Goal: Task Accomplishment & Management: Manage account settings

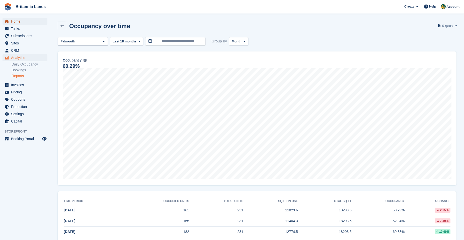
click at [22, 22] on span "Home" at bounding box center [26, 21] width 30 height 7
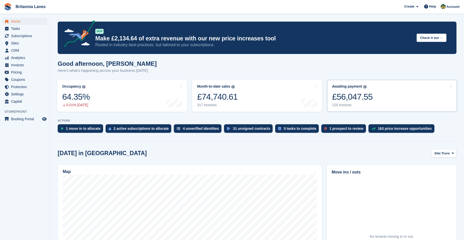
click at [377, 98] on link "Awaiting payment The total outstanding balance on all open invoices. £56,047.55…" at bounding box center [392, 96] width 130 height 32
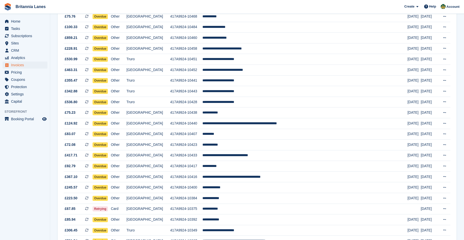
scroll to position [403, 0]
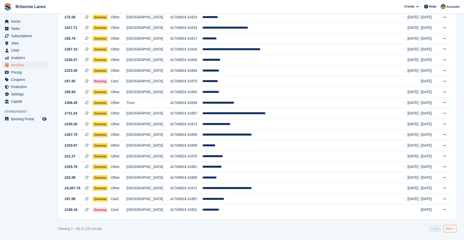
click at [447, 228] on link "Next ›" at bounding box center [449, 229] width 13 height 8
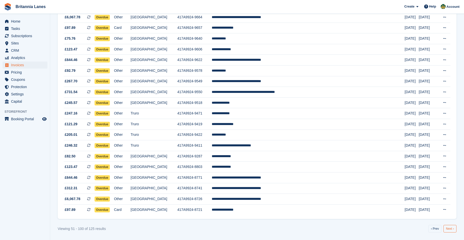
click at [445, 229] on link "Next ›" at bounding box center [449, 229] width 13 height 8
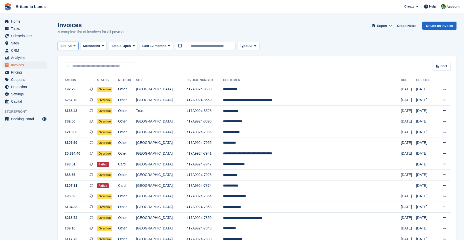
click at [70, 46] on span "All" at bounding box center [69, 45] width 4 height 5
click at [78, 68] on link "Truro" at bounding box center [82, 66] width 45 height 9
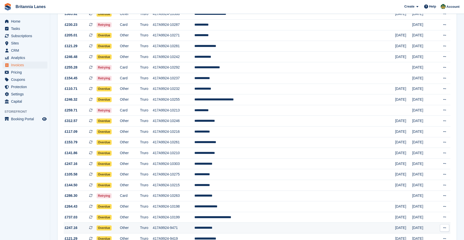
scroll to position [160, 0]
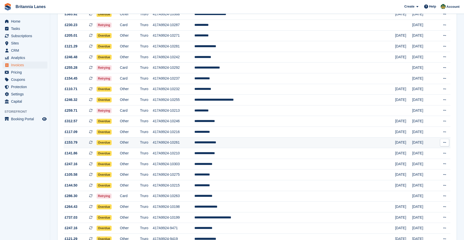
click at [278, 140] on td "**********" at bounding box center [294, 142] width 201 height 11
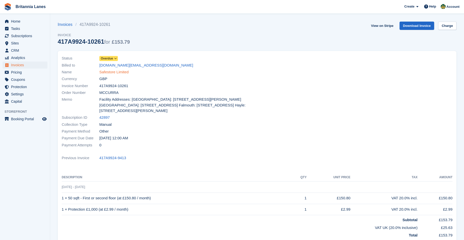
click at [112, 73] on link "Safestore Limited" at bounding box center [113, 72] width 29 height 6
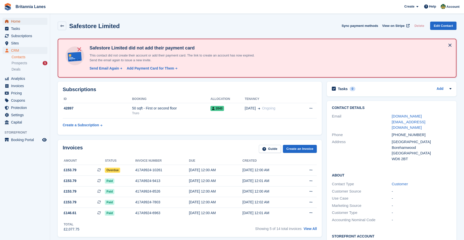
click at [16, 22] on span "Home" at bounding box center [26, 21] width 30 height 7
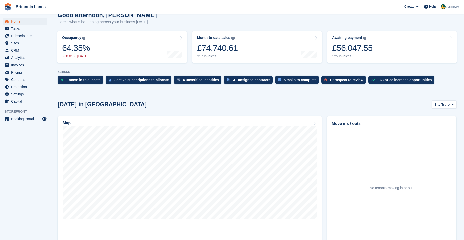
scroll to position [50, 0]
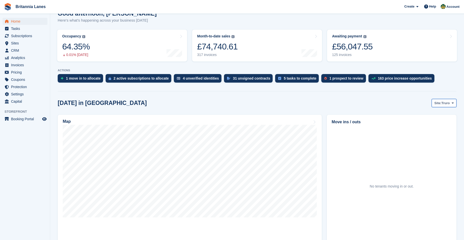
click at [438, 104] on span "Site:" at bounding box center [437, 103] width 7 height 5
click at [438, 127] on link "Falmouth" at bounding box center [431, 123] width 45 height 9
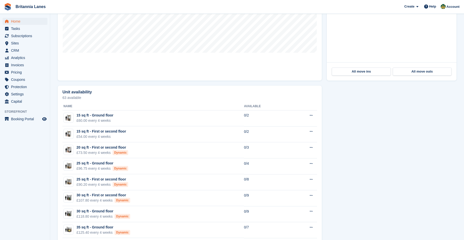
scroll to position [276, 0]
